Goal: Transaction & Acquisition: Purchase product/service

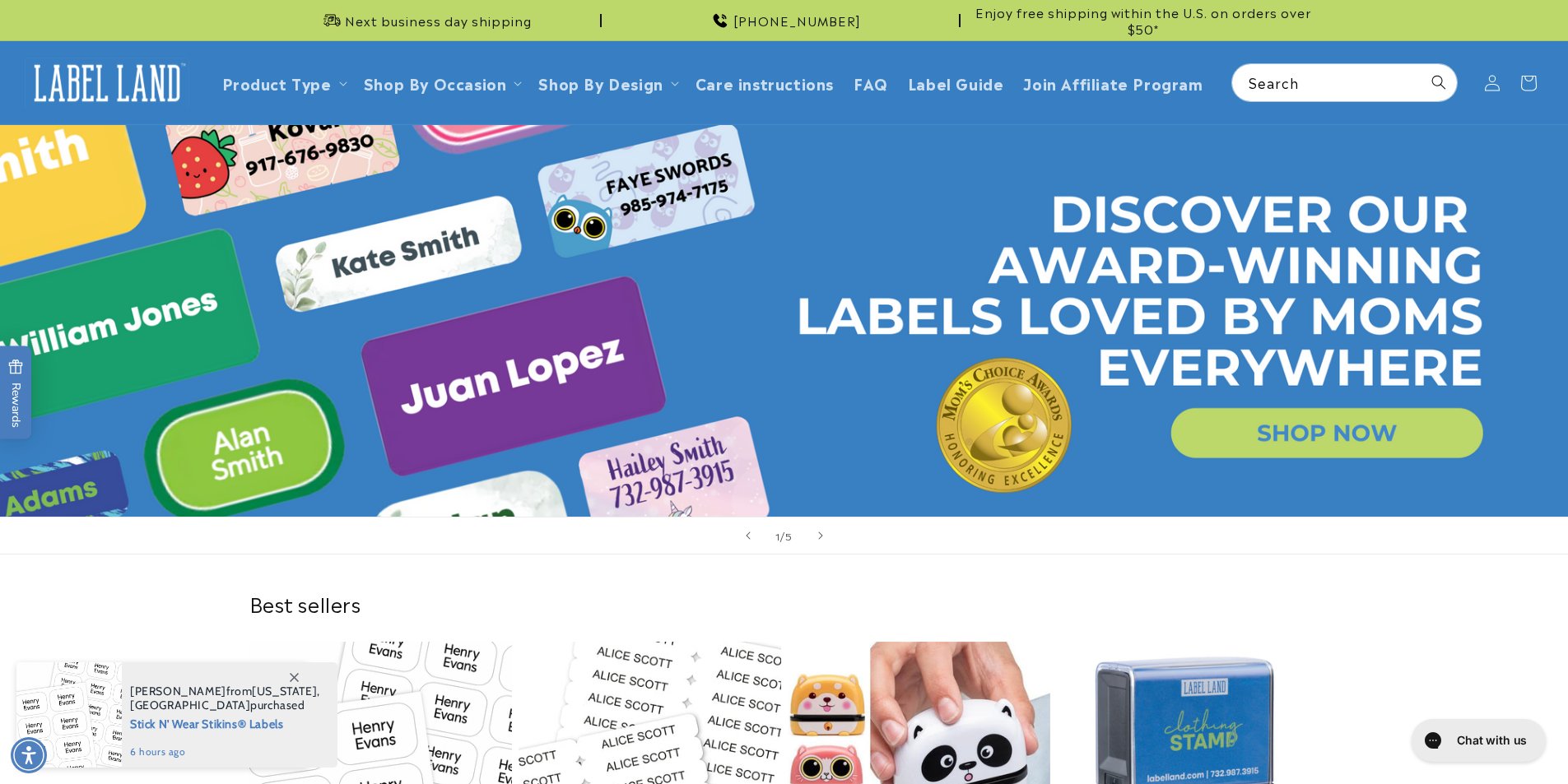
click at [1344, 422] on link "Open this option" at bounding box center [784, 321] width 1568 height 392
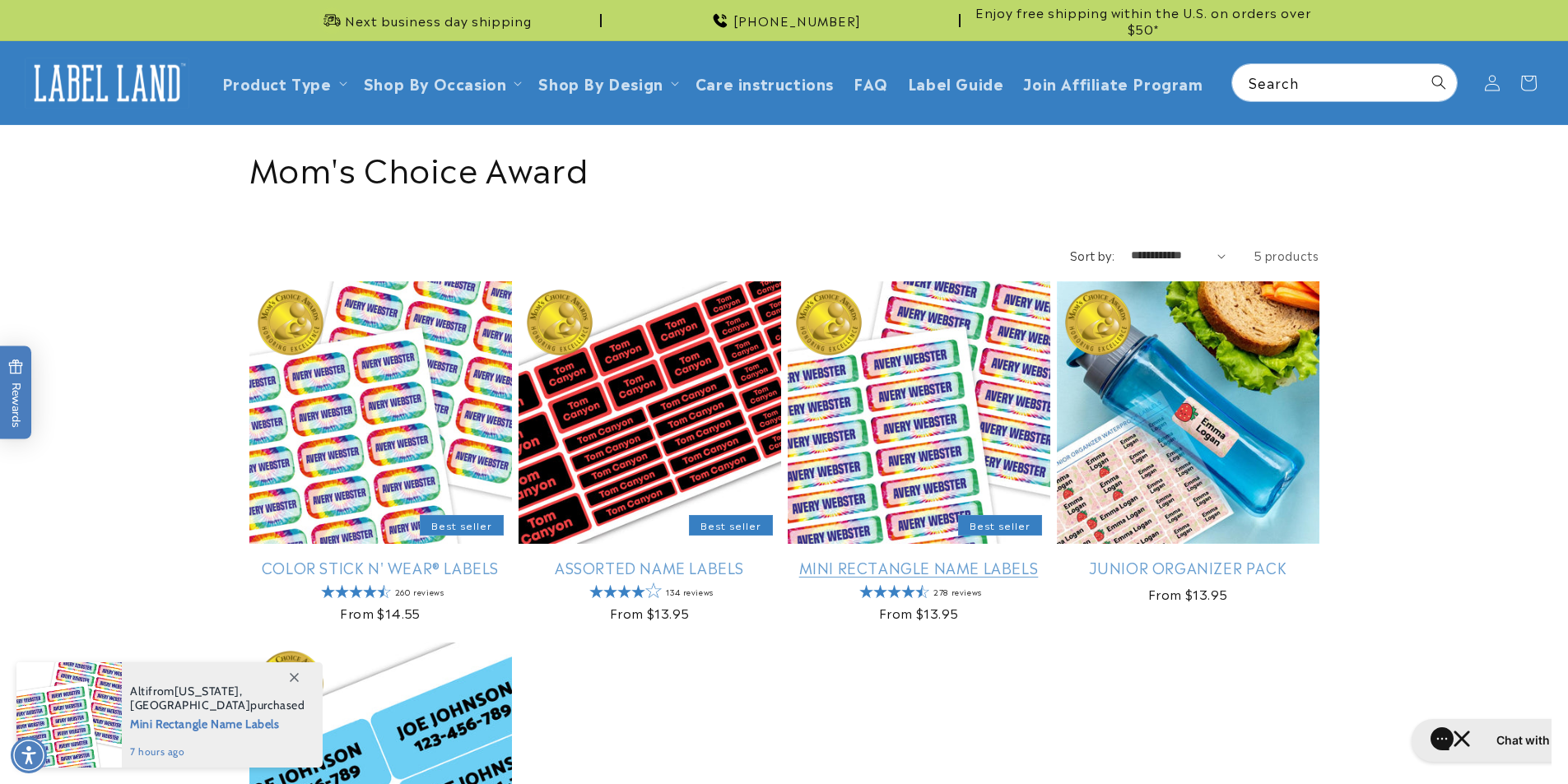
click at [873, 558] on link "Mini Rectangle Name Labels" at bounding box center [919, 567] width 263 height 19
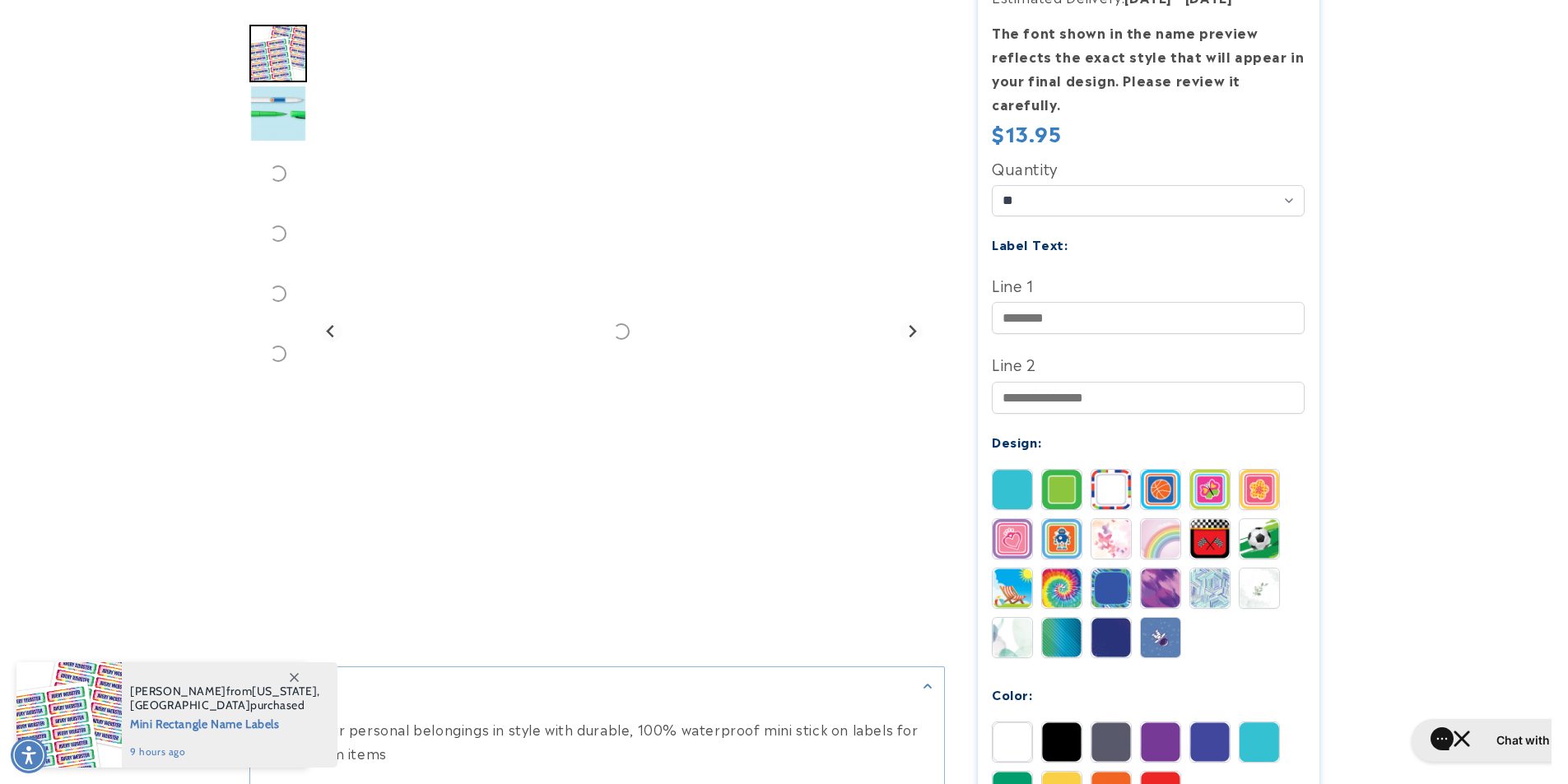
scroll to position [517, 0]
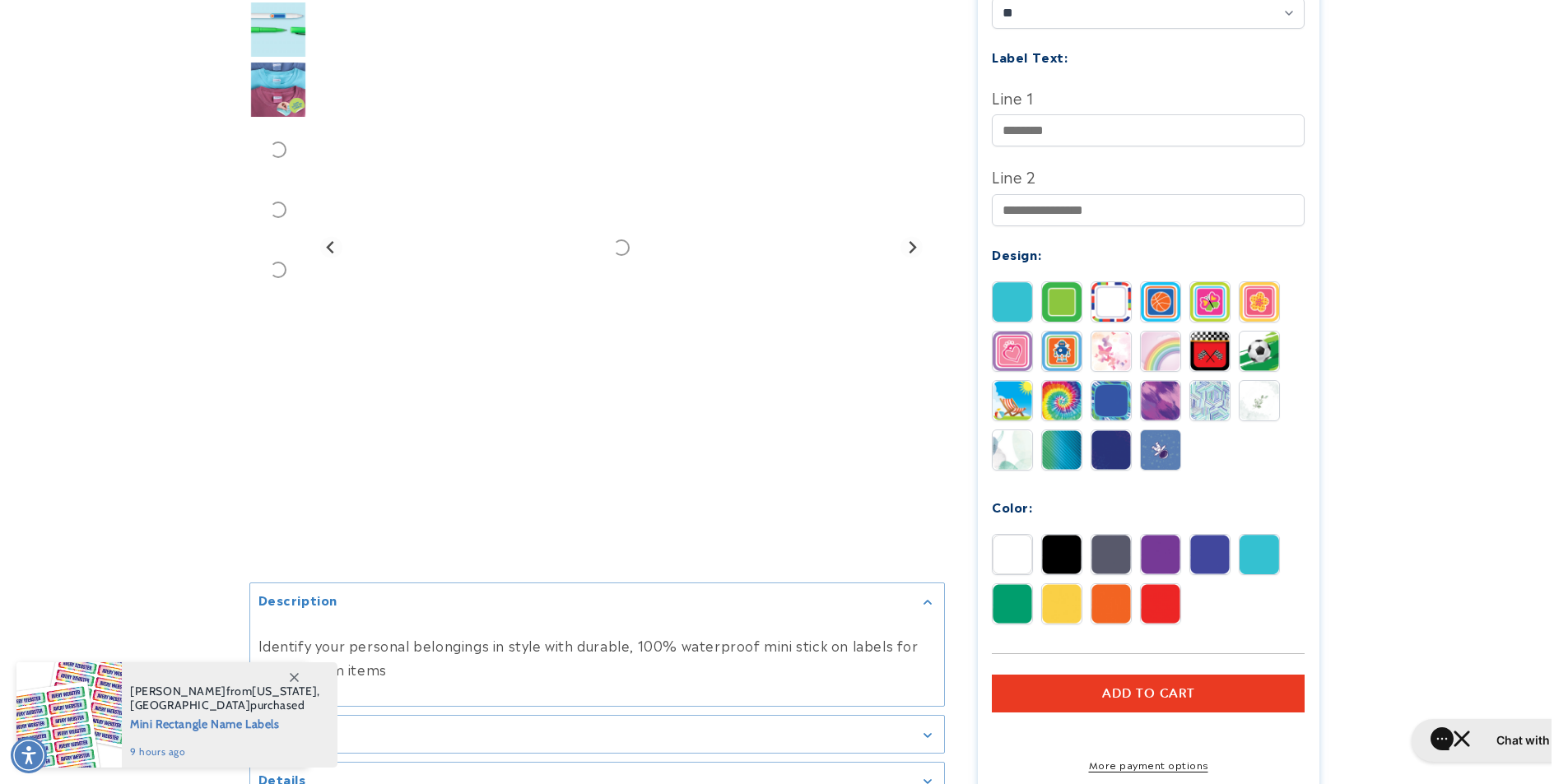
click at [1134, 675] on button "Add to cart" at bounding box center [1149, 694] width 313 height 38
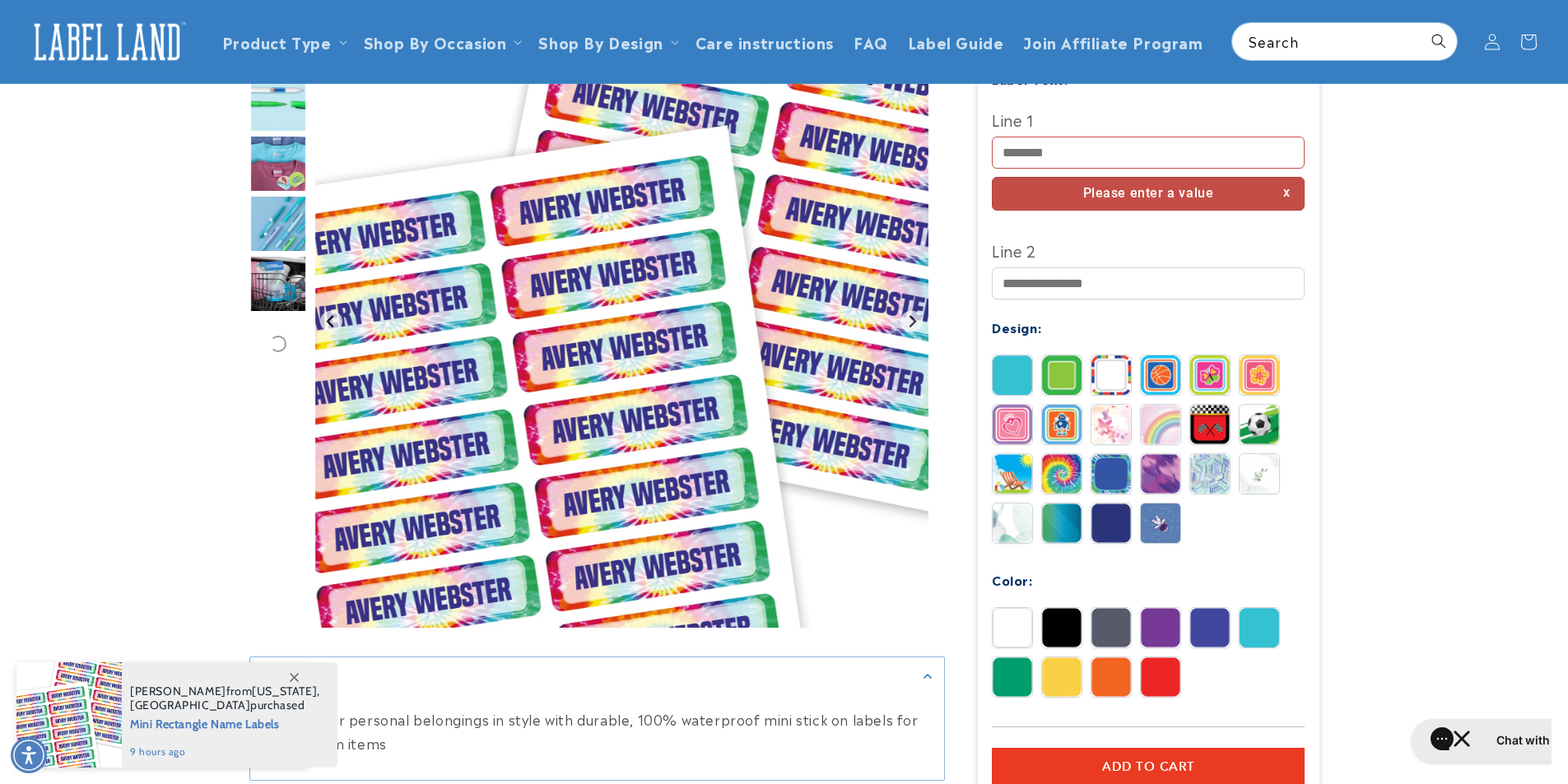
scroll to position [0, 0]
click at [1075, 137] on input "Line 1" at bounding box center [1149, 152] width 313 height 32
click at [1085, 136] on input "Line 1" at bounding box center [1149, 152] width 313 height 32
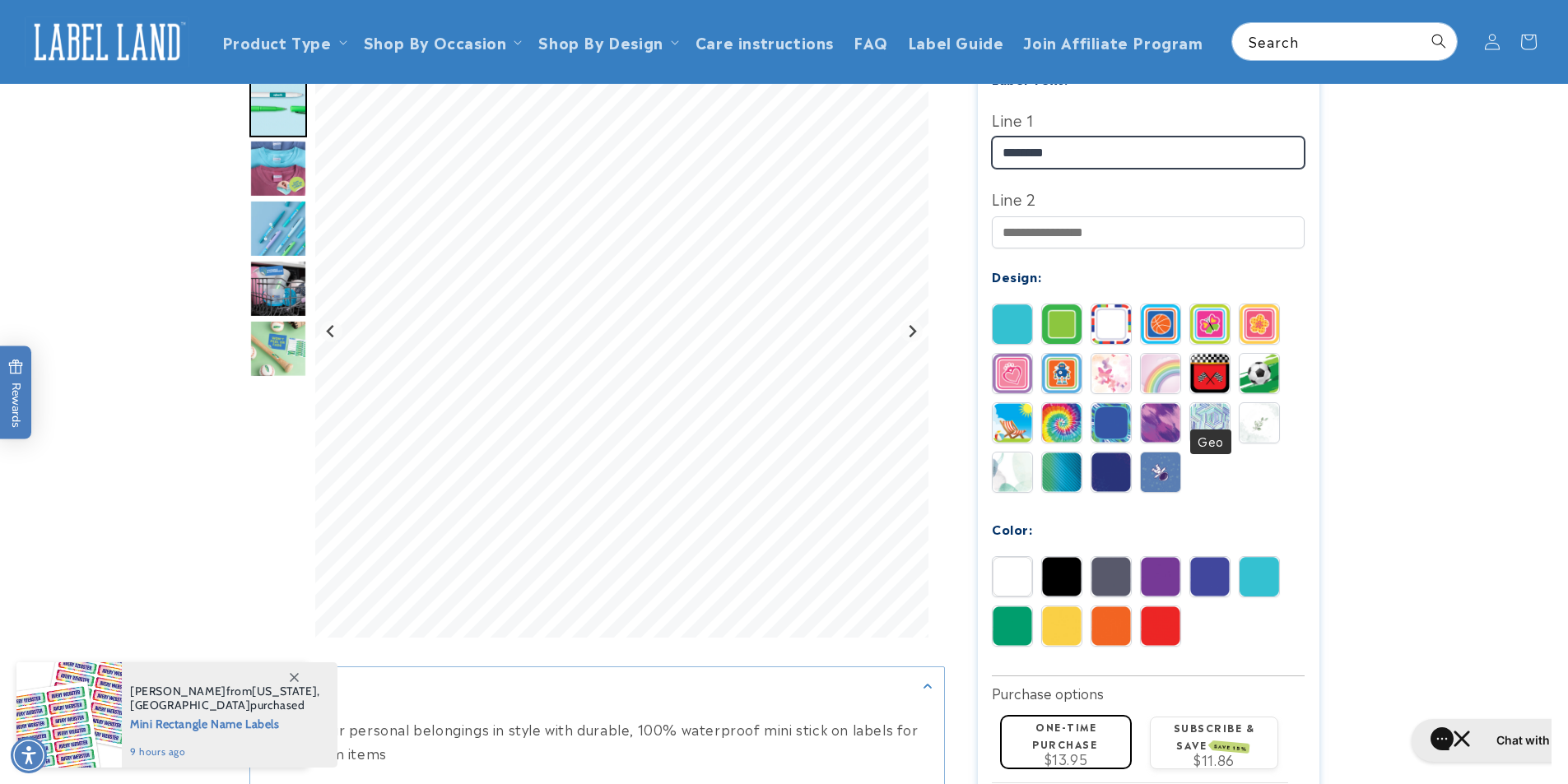
type input "********"
click at [1143, 368] on img at bounding box center [1161, 374] width 40 height 40
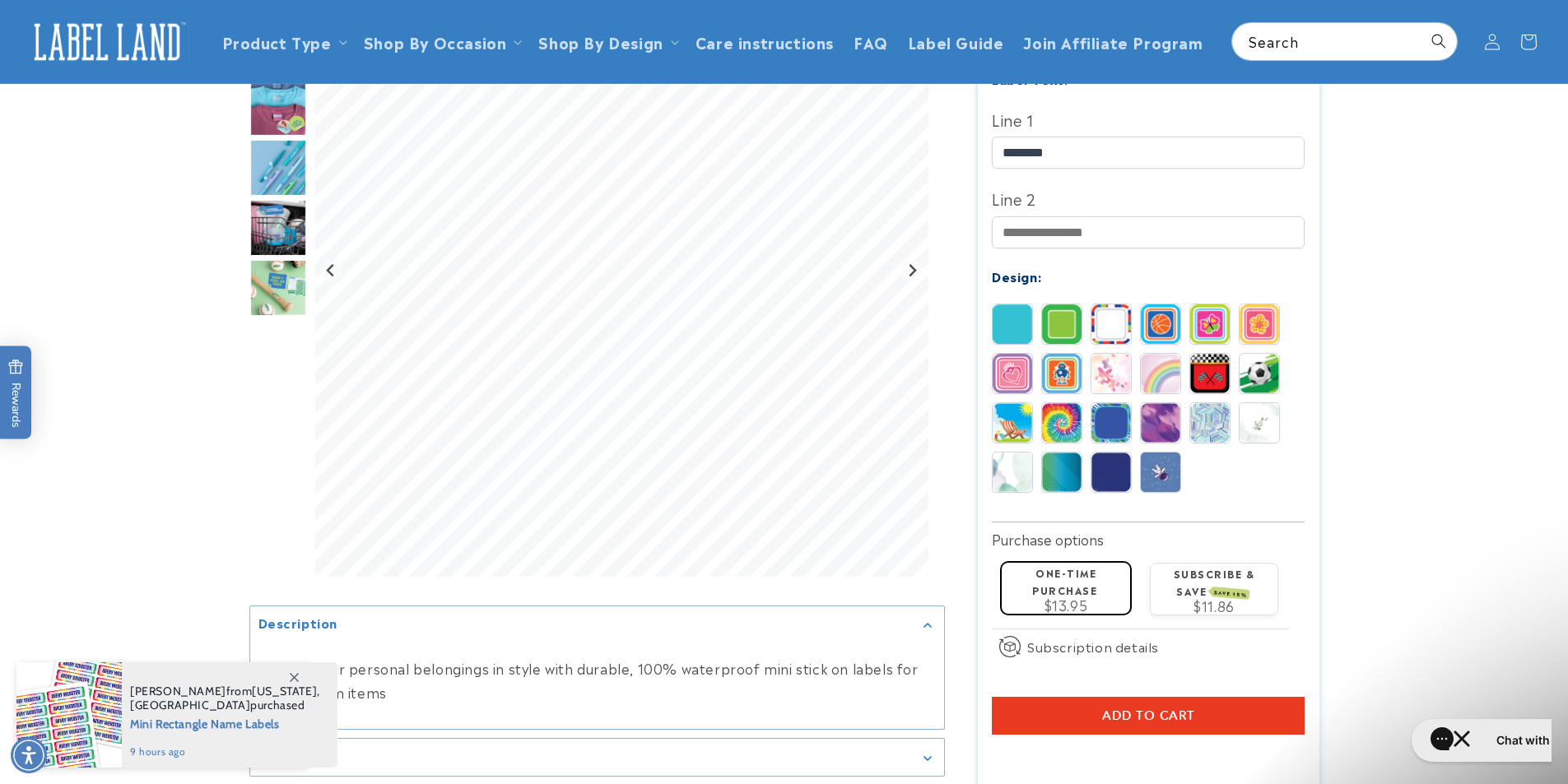
click at [1164, 354] on img at bounding box center [1161, 374] width 40 height 40
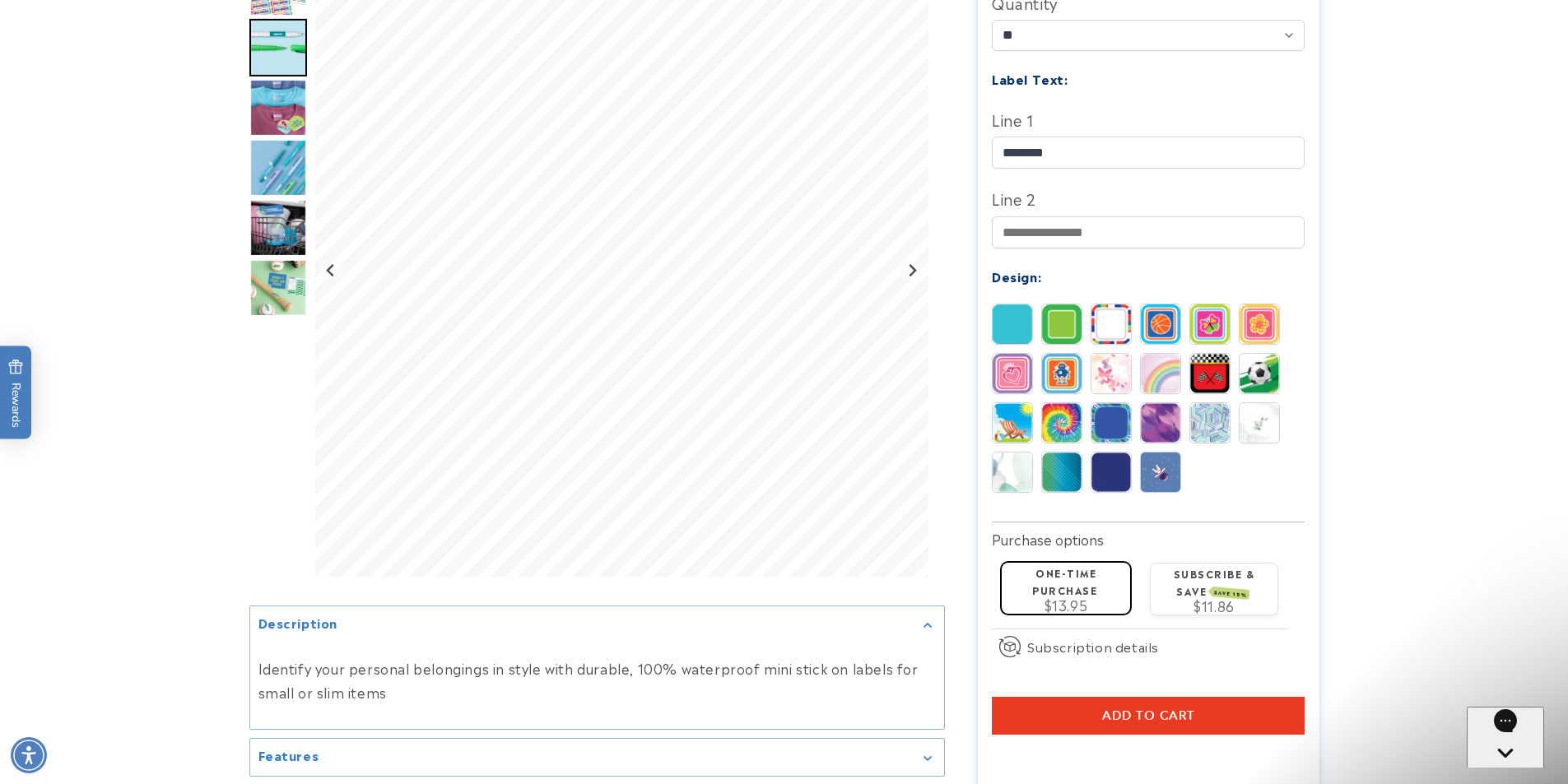
scroll to position [550, 0]
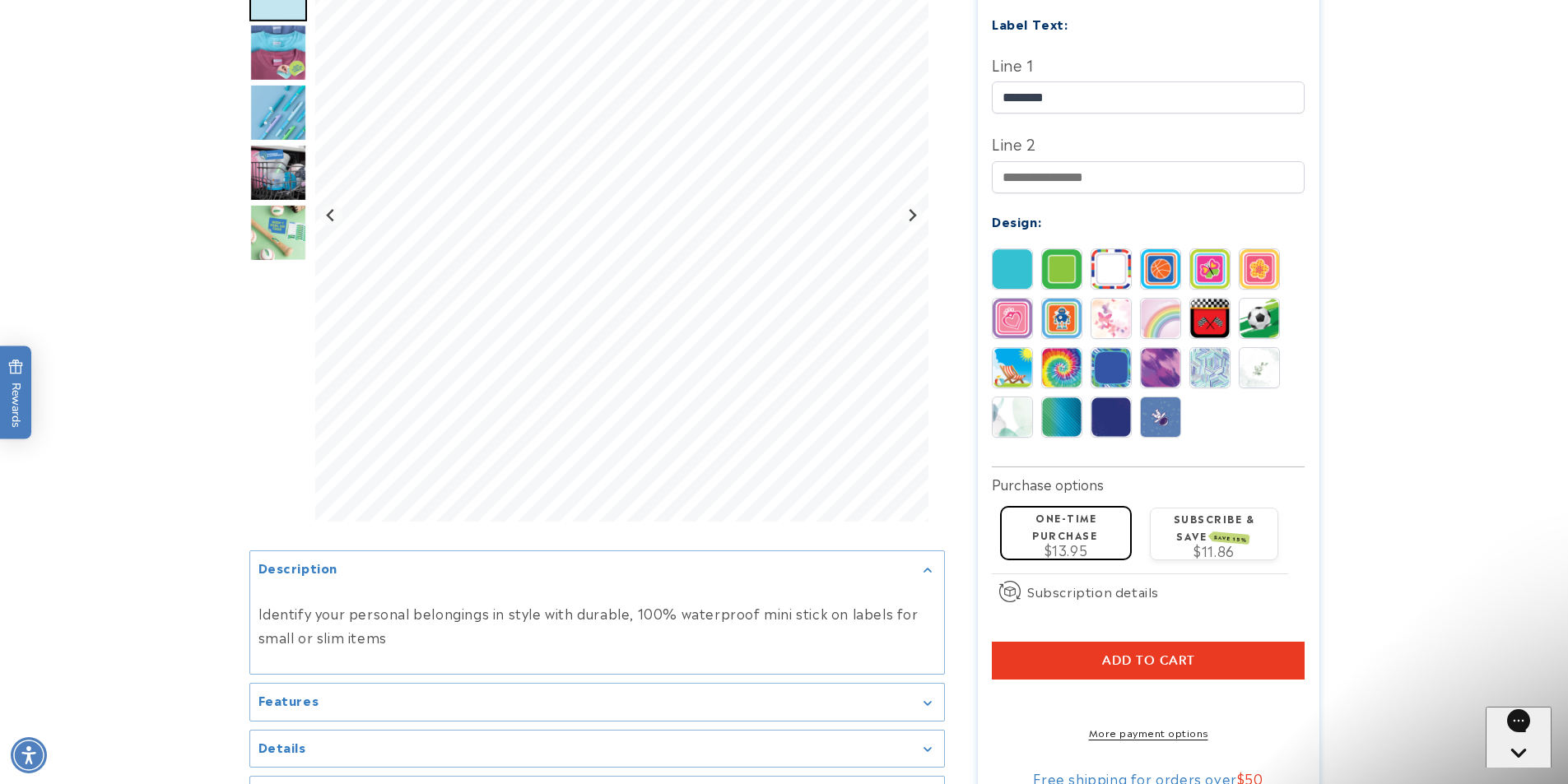
click at [1141, 653] on span "Add to cart" at bounding box center [1148, 660] width 93 height 15
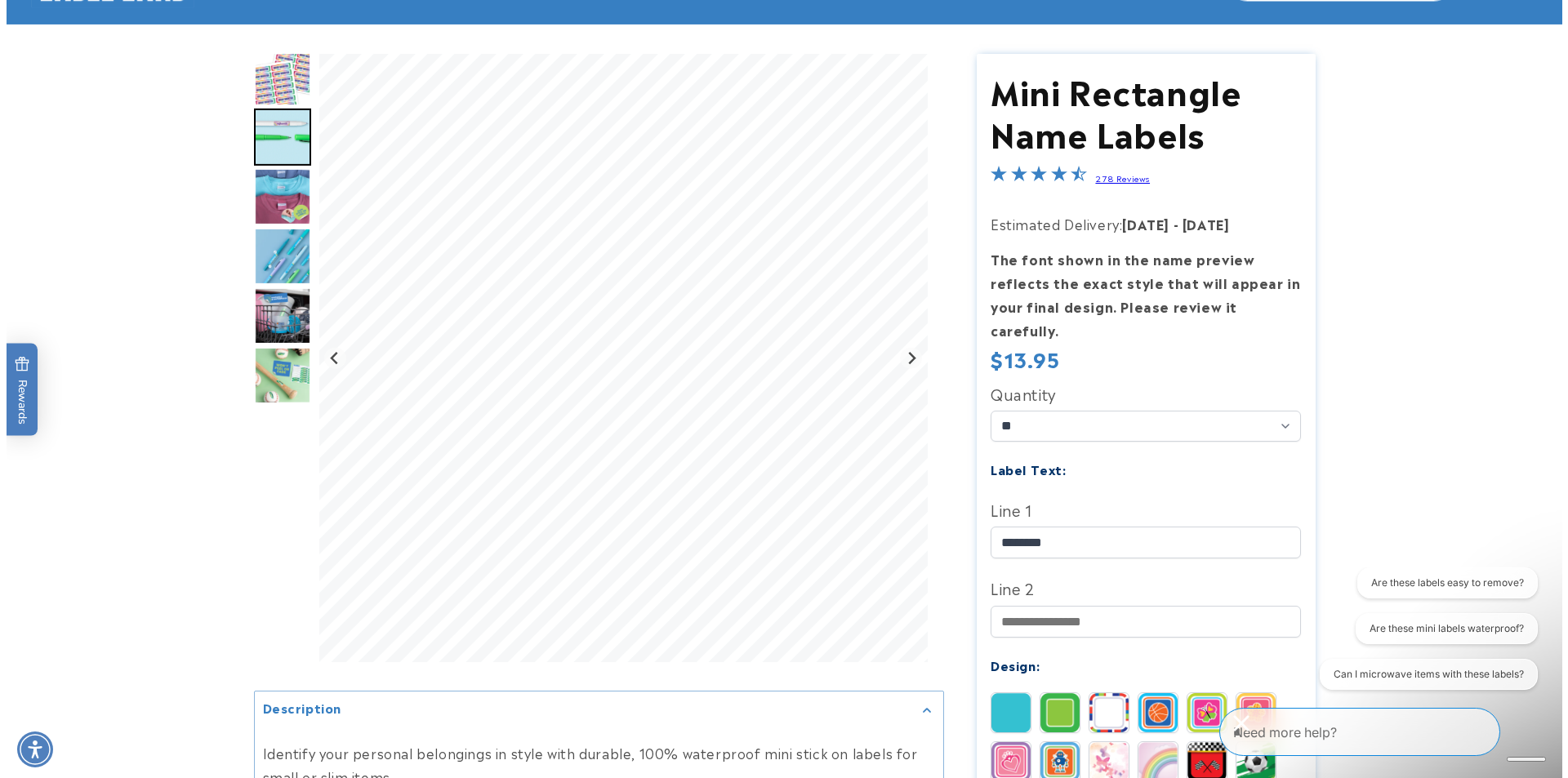
scroll to position [245, 0]
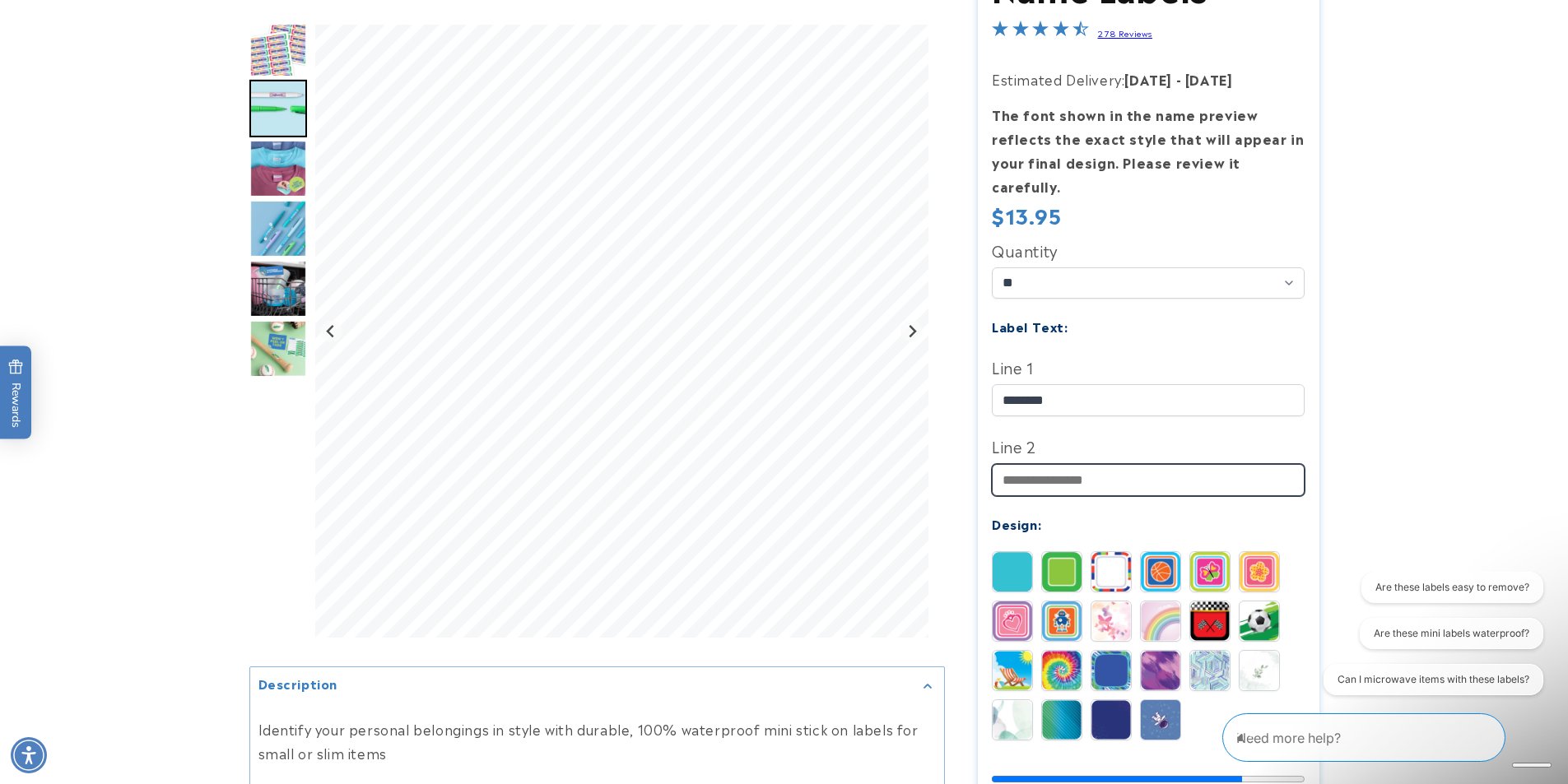
click at [1061, 464] on input "Line 2" at bounding box center [1149, 480] width 313 height 32
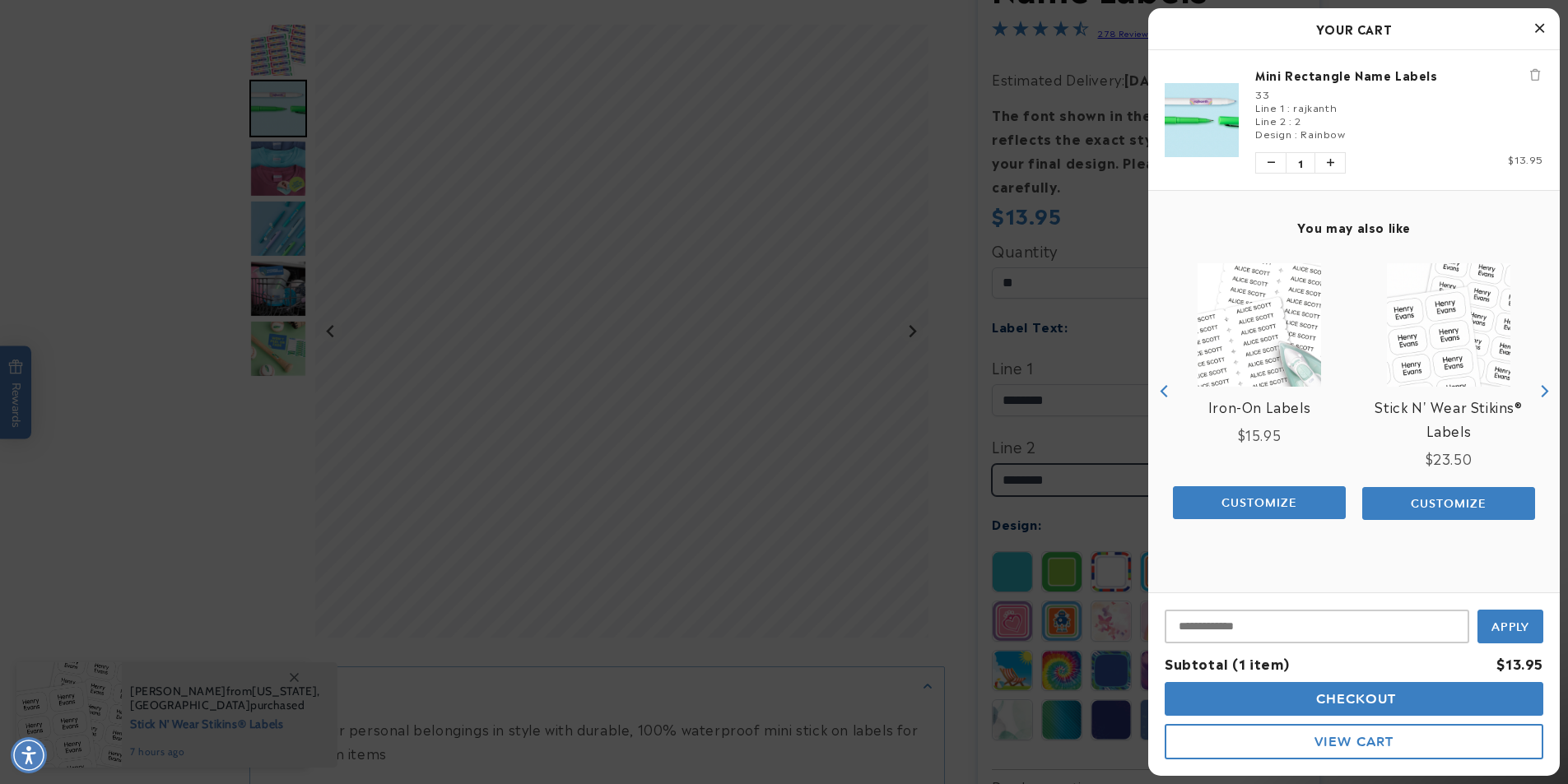
type input "*********"
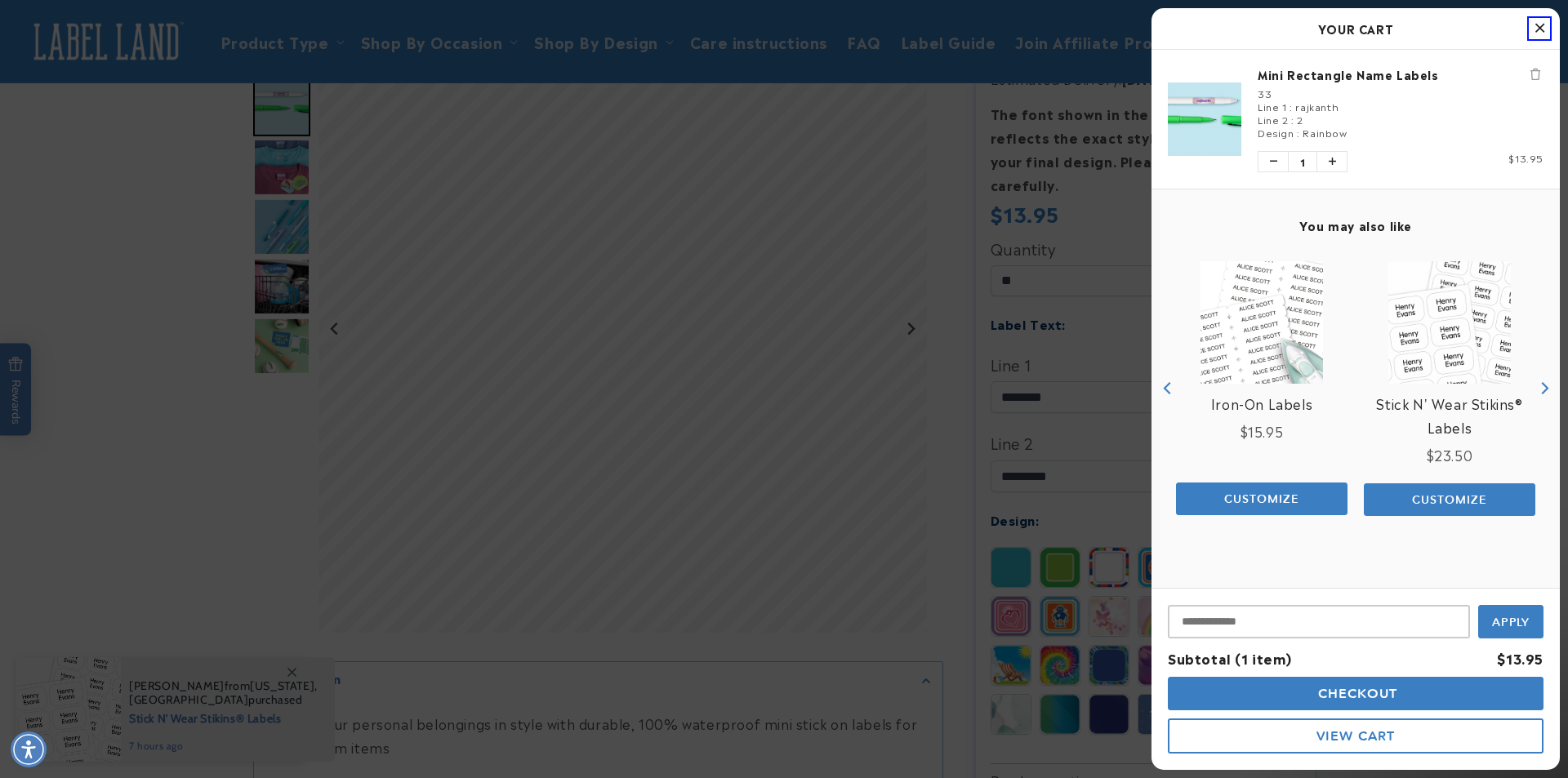
click at [1339, 732] on span "View Cart" at bounding box center [1355, 736] width 78 height 16
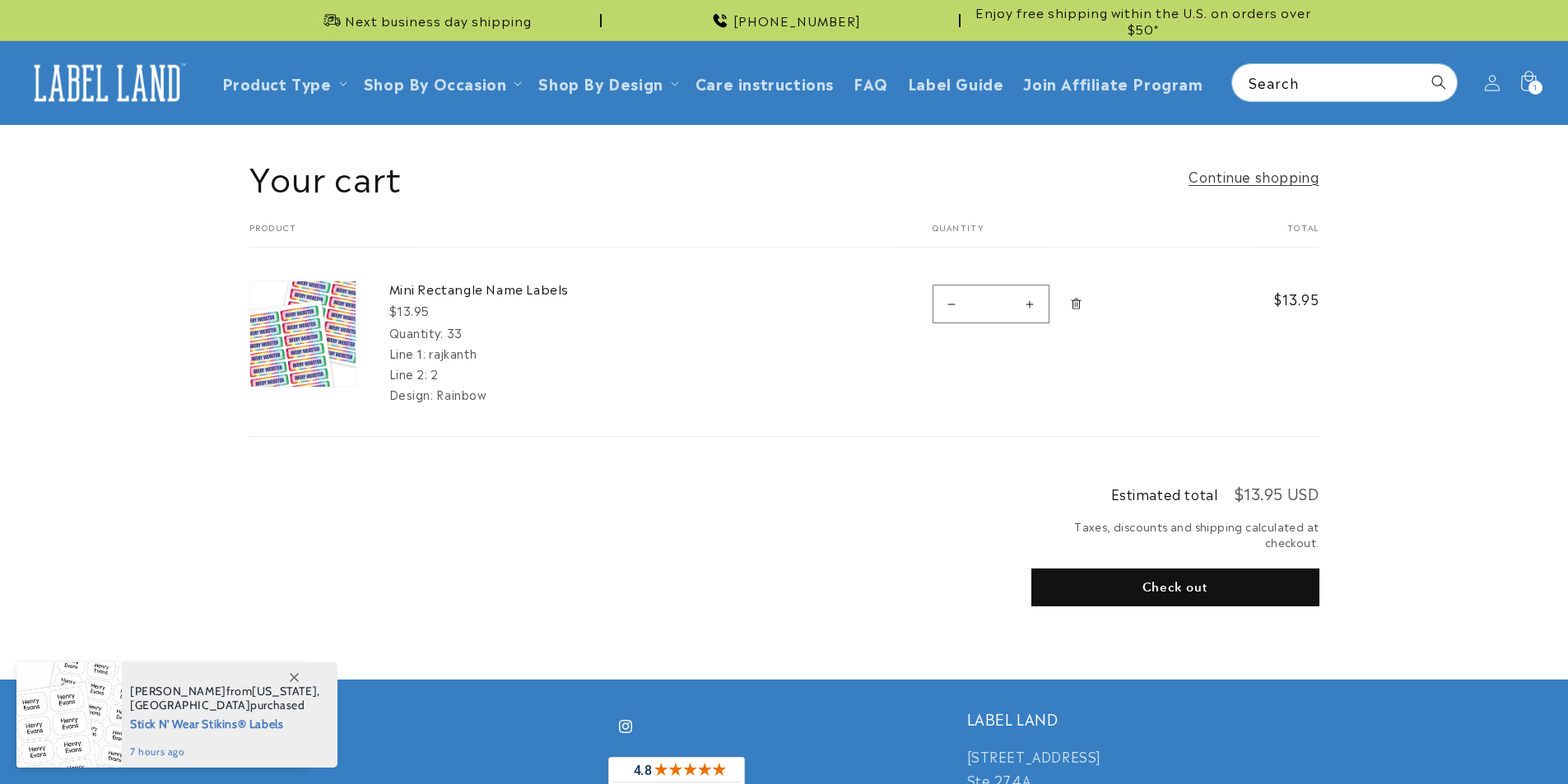
click at [1206, 593] on button "Check out" at bounding box center [1175, 588] width 288 height 38
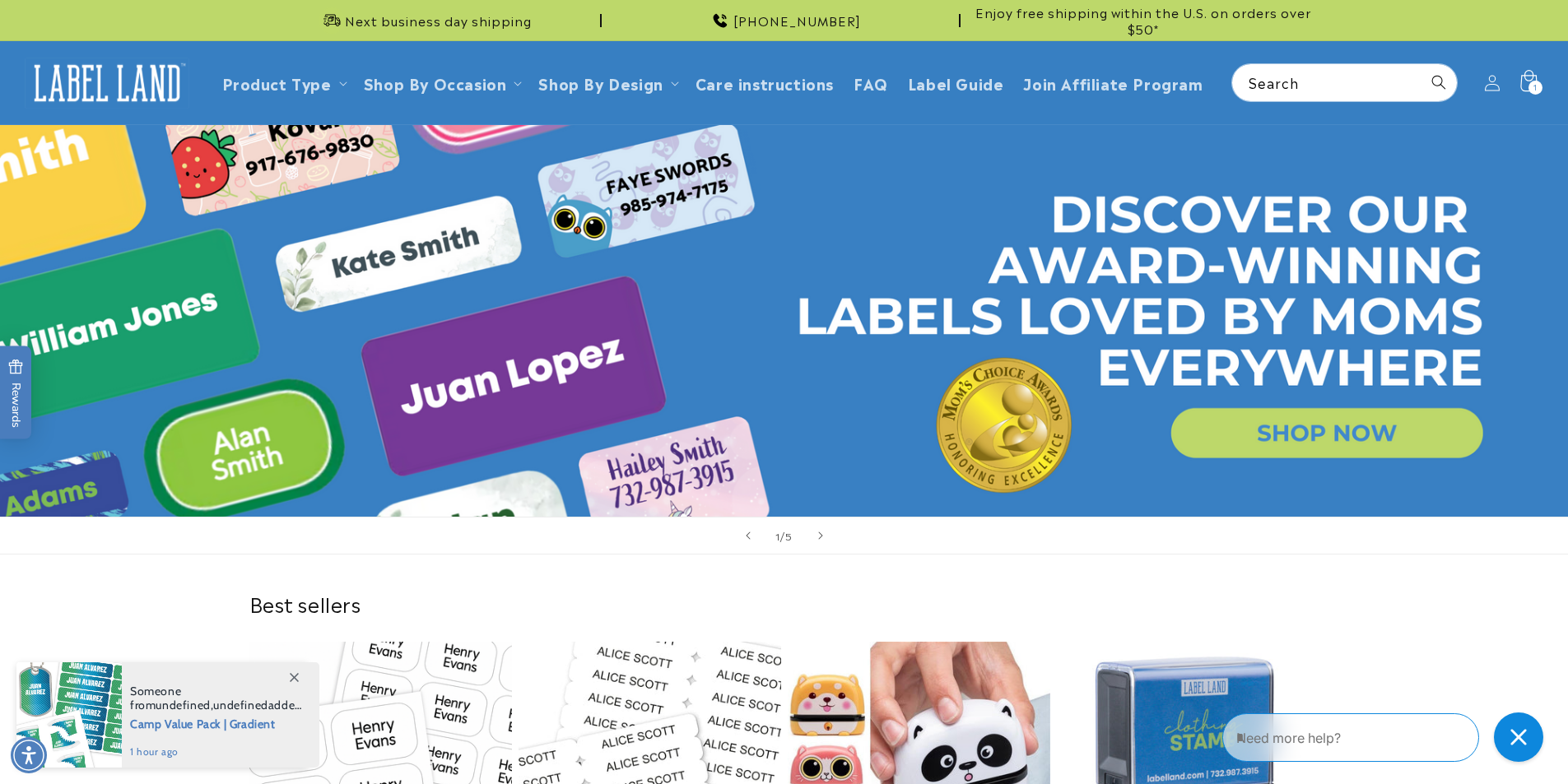
click at [1527, 76] on icon at bounding box center [1528, 80] width 17 height 21
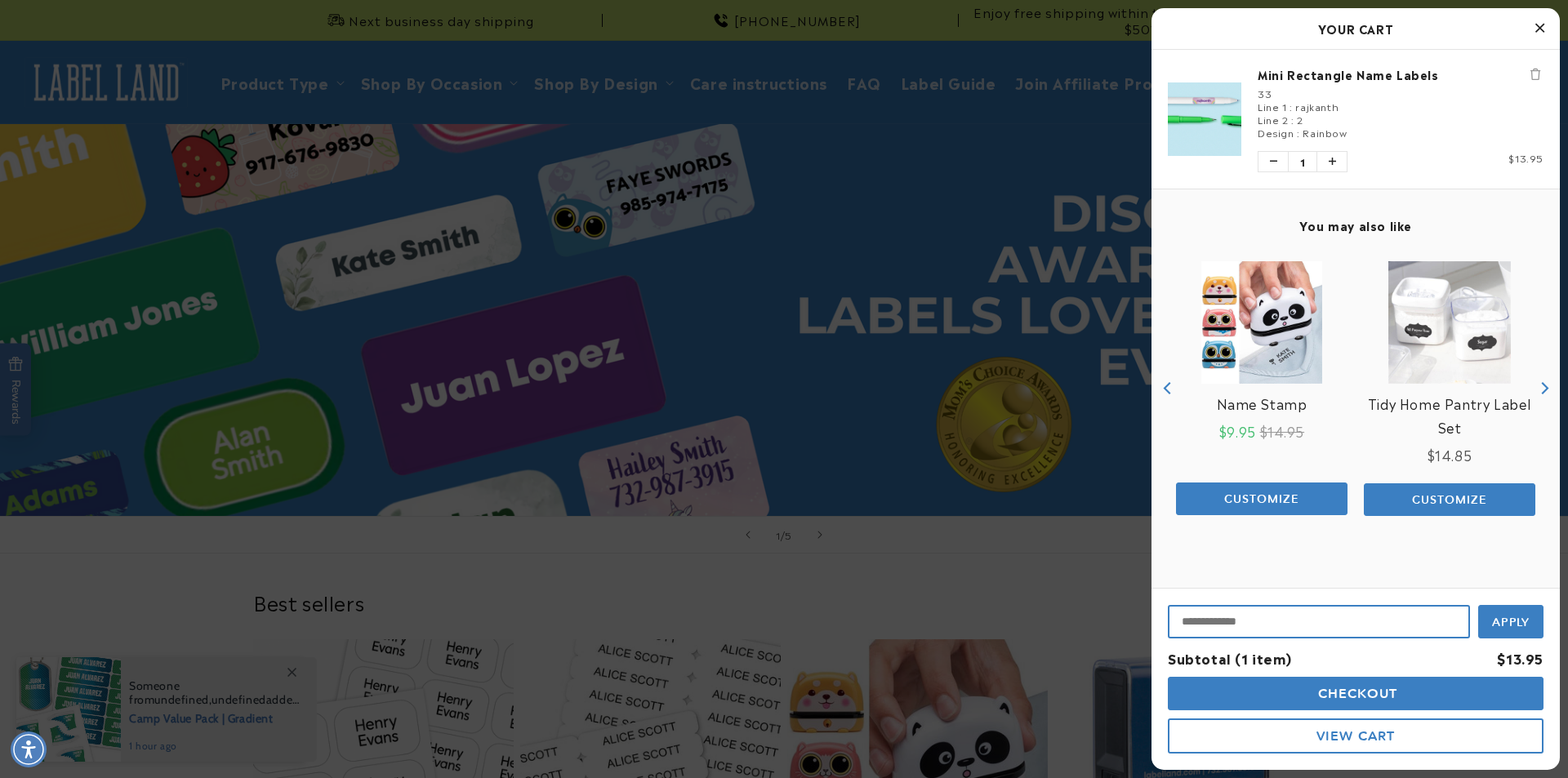
drag, startPoint x: 1254, startPoint y: 618, endPoint x: 1395, endPoint y: 656, distance: 146.0
click at [1259, 618] on input "Input Discount" at bounding box center [1320, 622] width 303 height 34
paste input "******"
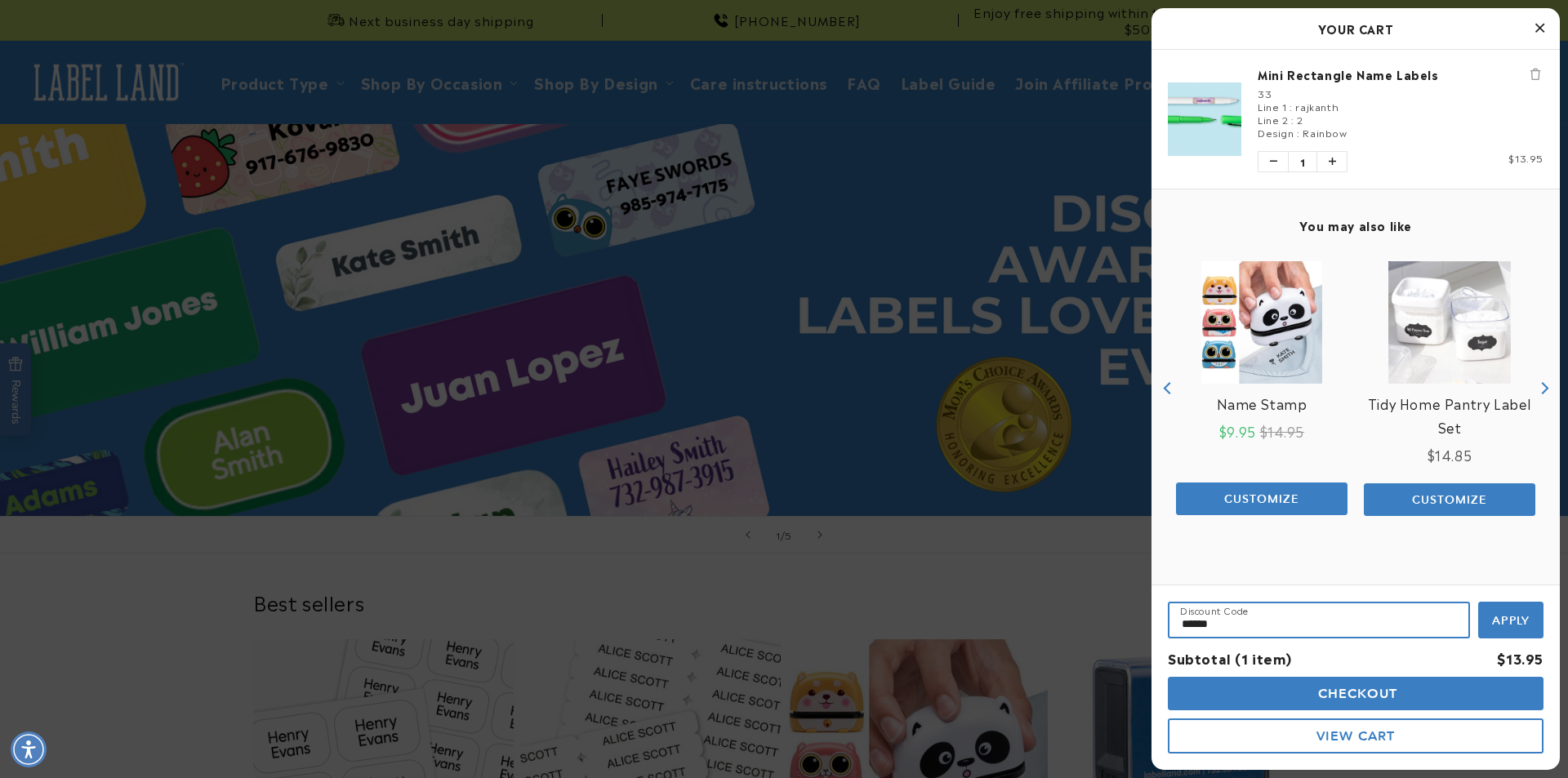
type input "******"
click at [1508, 618] on span "Apply" at bounding box center [1512, 621] width 39 height 15
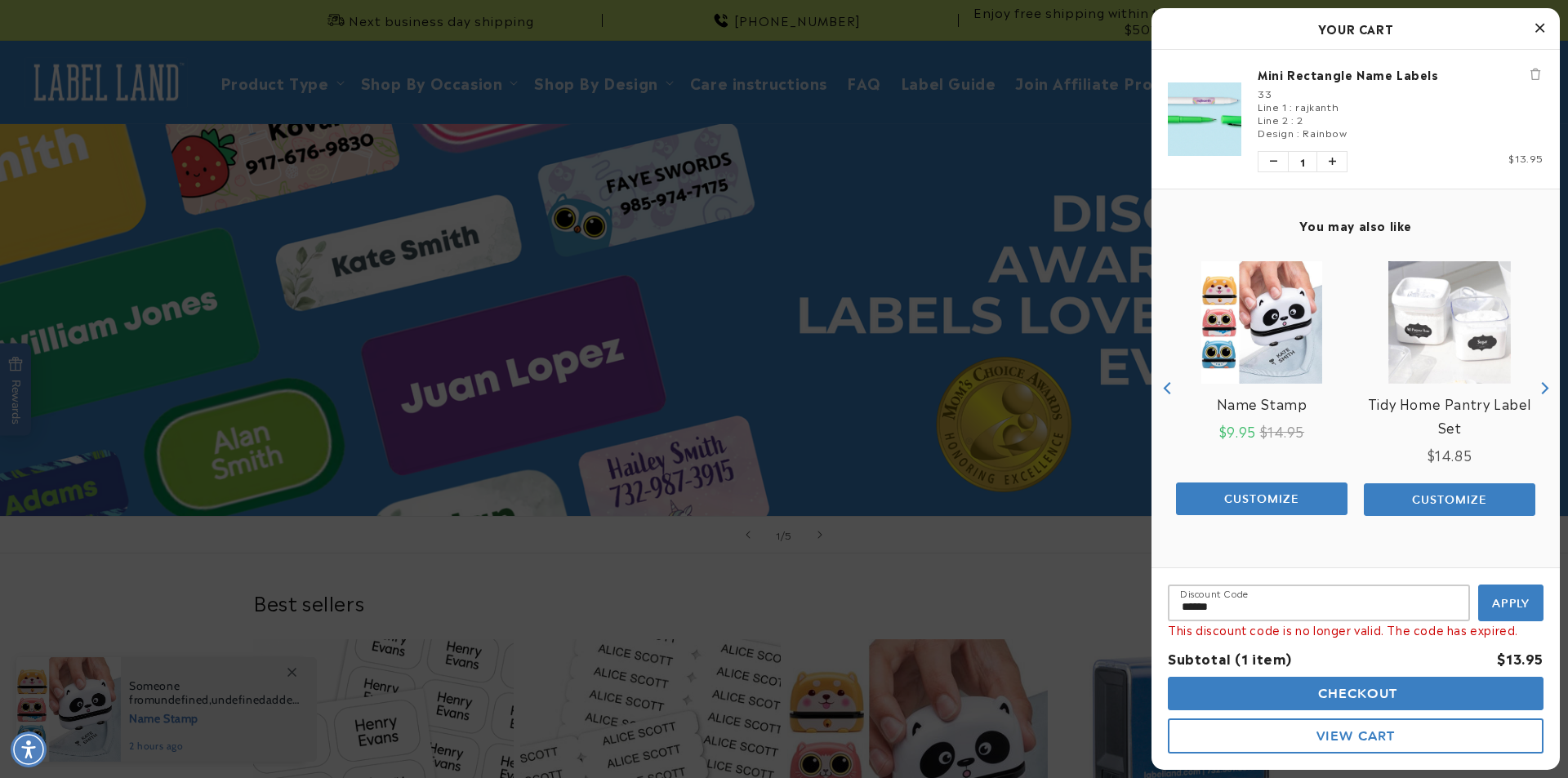
click at [1354, 632] on div "This discount code is no longer valid. The code has expired." at bounding box center [1356, 630] width 376 height 17
copy div "This discount code is no longer valid. The code has expired."
